Goal: Task Accomplishment & Management: Manage account settings

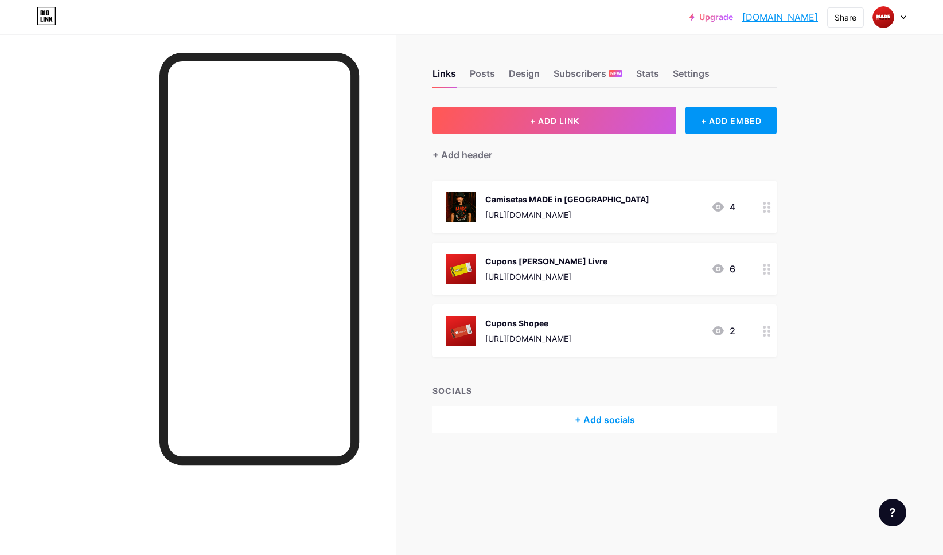
click at [824, 212] on div "Links Posts Design Subscribers NEW Stats Settings + ADD LINK + ADD EMBED + Add …" at bounding box center [412, 262] width 824 height 456
click at [682, 204] on div "Camisetas MADE in [GEOGRAPHIC_DATA] [URL][DOMAIN_NAME] 4" at bounding box center [590, 207] width 289 height 30
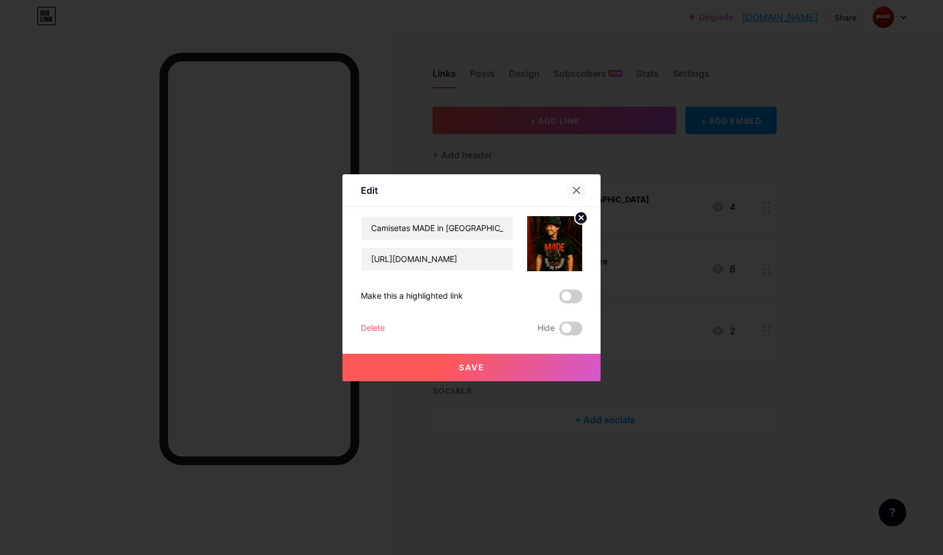
click at [568, 193] on div at bounding box center [576, 190] width 21 height 21
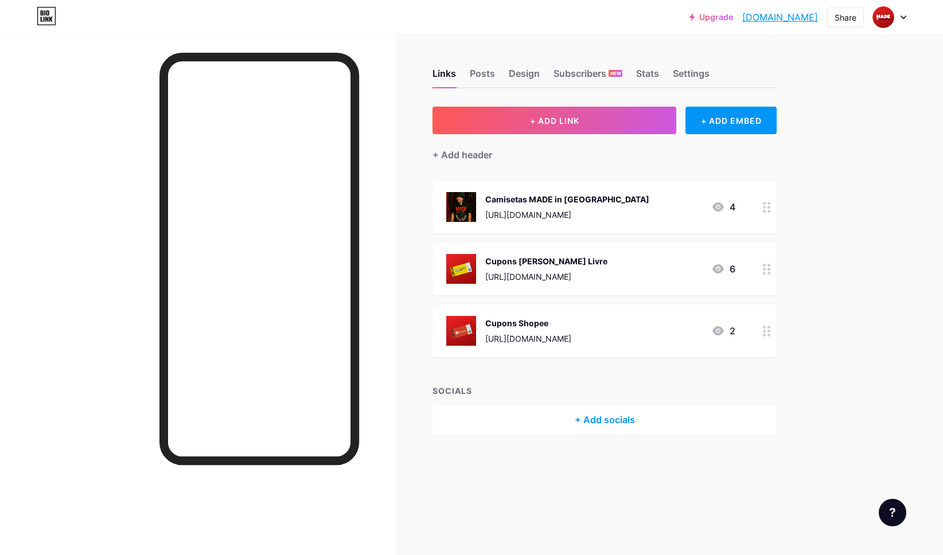
click at [766, 211] on icon at bounding box center [767, 207] width 8 height 11
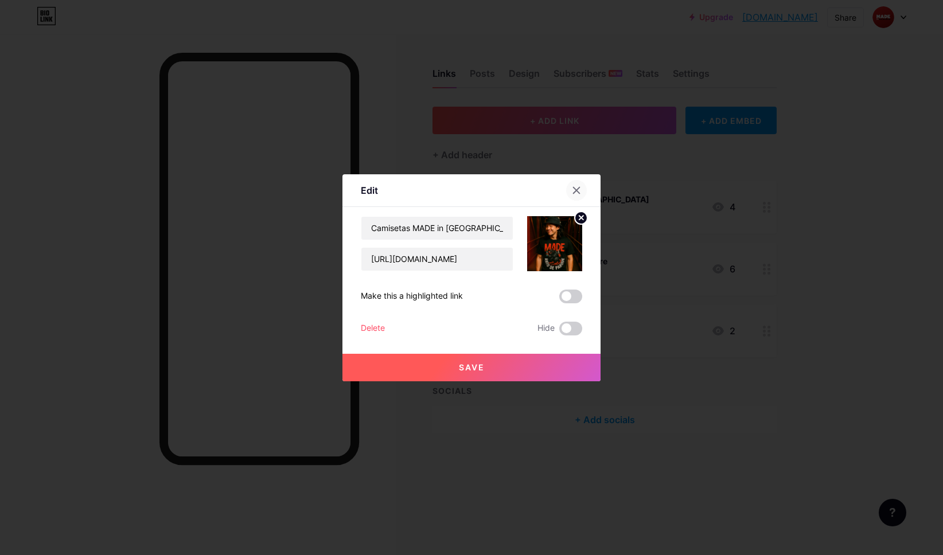
click at [579, 190] on icon at bounding box center [576, 190] width 9 height 9
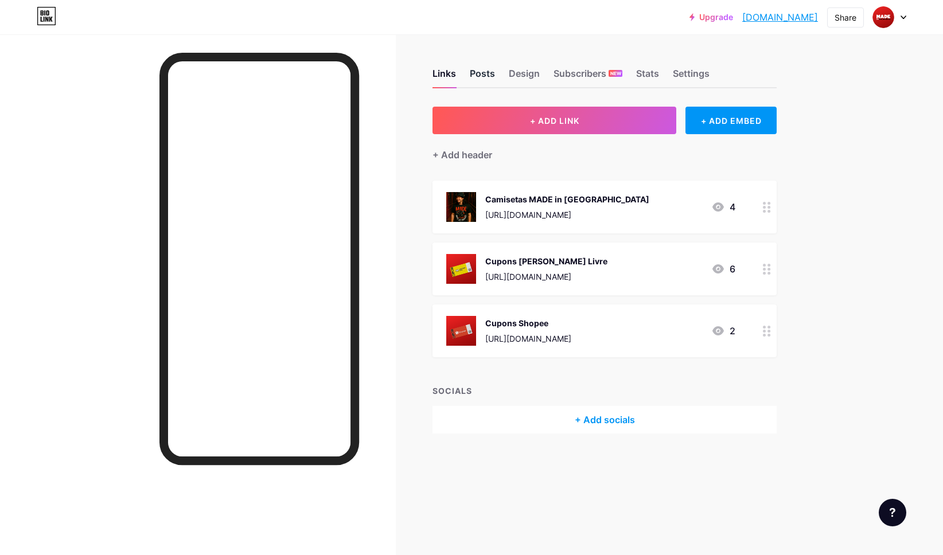
click at [480, 71] on div "Posts" at bounding box center [482, 77] width 25 height 21
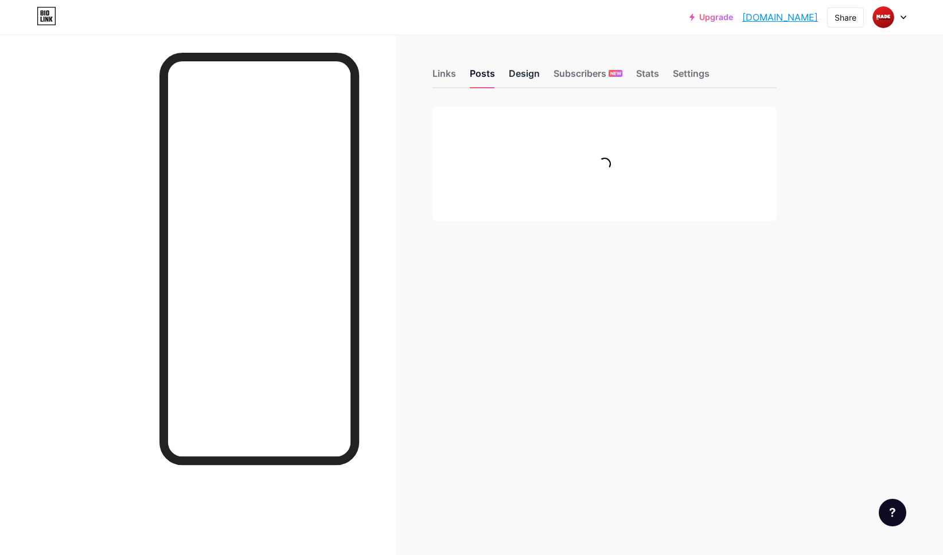
click at [515, 72] on div "Design" at bounding box center [524, 77] width 31 height 21
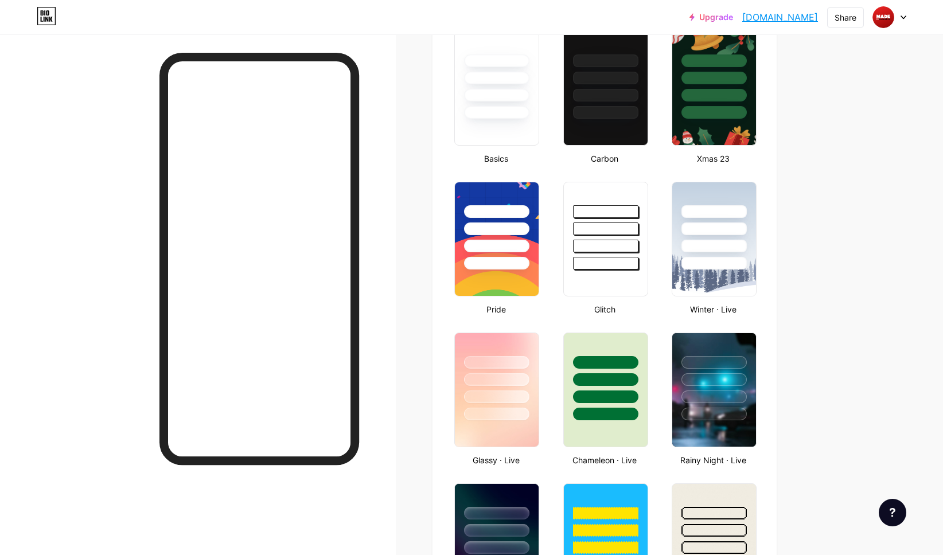
type input "#595959"
type input "#ffffff"
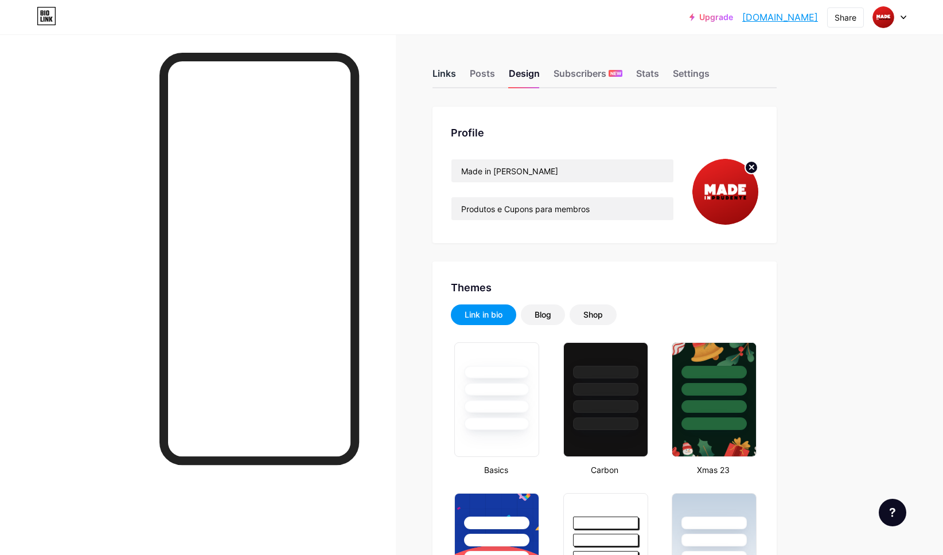
click at [452, 76] on div "Links" at bounding box center [444, 77] width 24 height 21
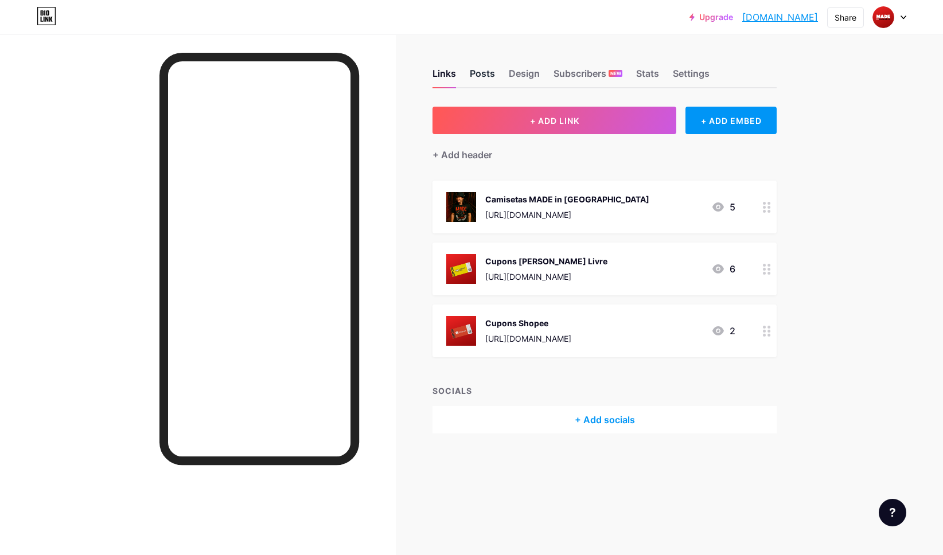
click at [472, 74] on div "Posts" at bounding box center [482, 77] width 25 height 21
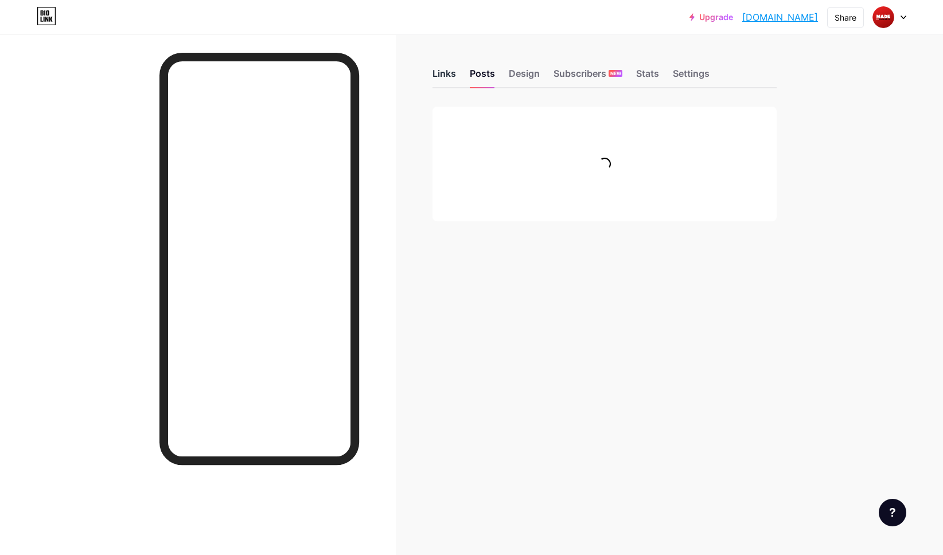
click at [439, 76] on div "Links" at bounding box center [444, 77] width 24 height 21
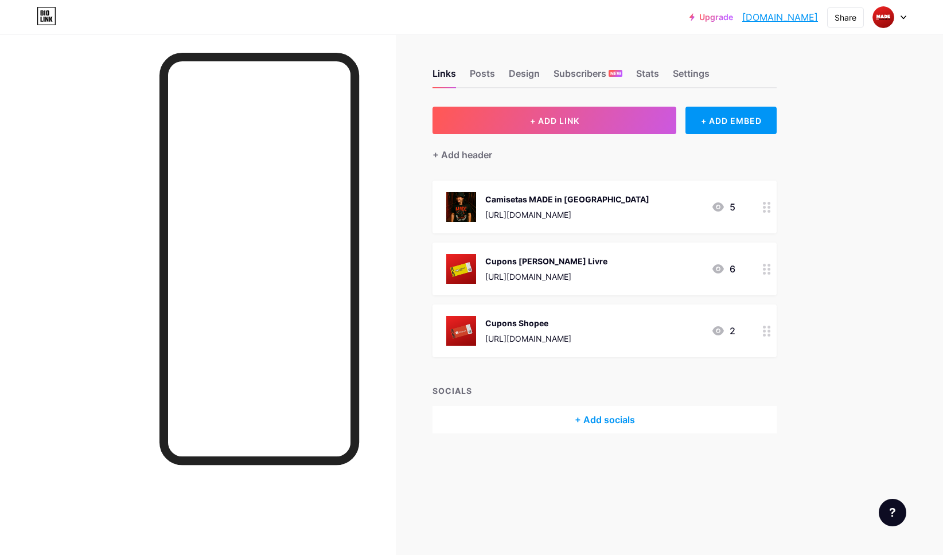
click at [819, 257] on div "Links Posts Design Subscribers NEW Stats Settings + ADD LINK + ADD EMBED + Add …" at bounding box center [412, 262] width 824 height 456
click at [729, 207] on div "5" at bounding box center [723, 207] width 24 height 14
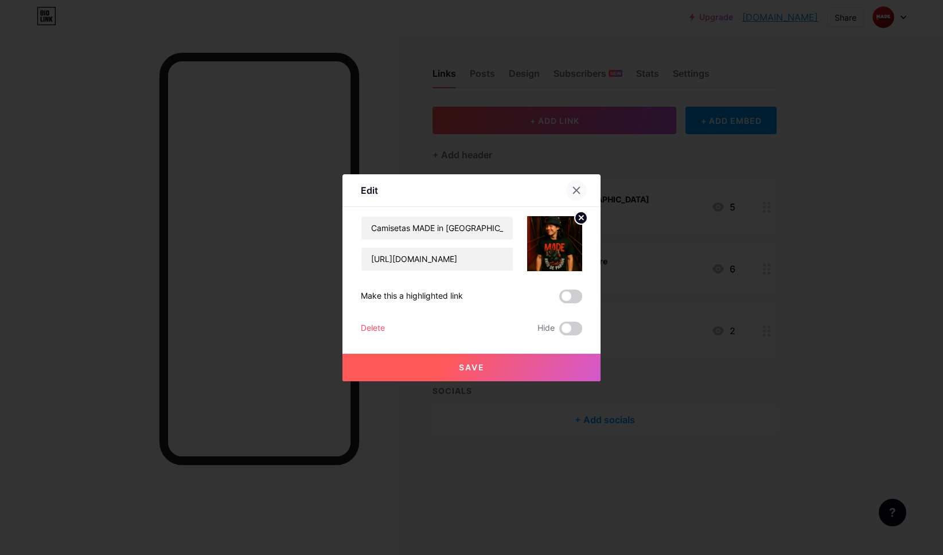
click at [572, 191] on icon at bounding box center [576, 190] width 9 height 9
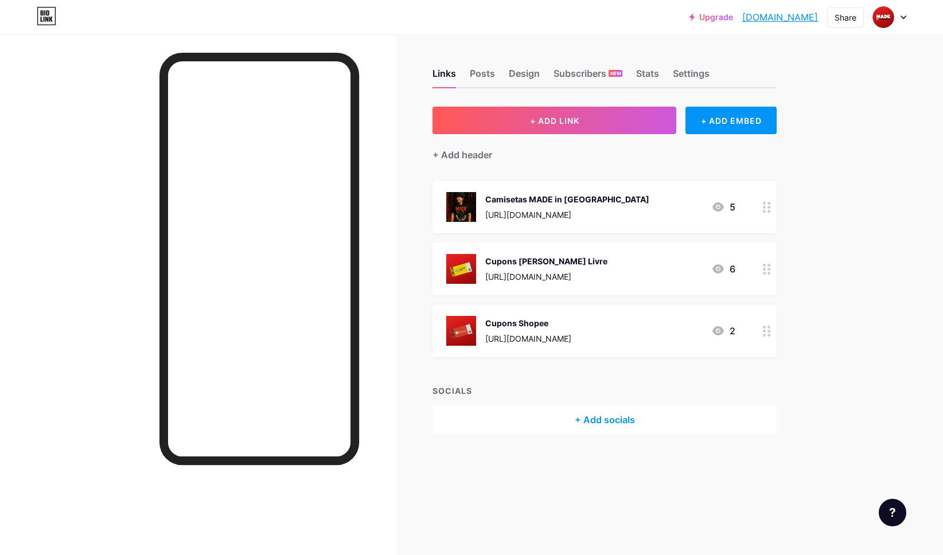
click at [45, 13] on icon at bounding box center [46, 16] width 19 height 18
